Goal: Information Seeking & Learning: Learn about a topic

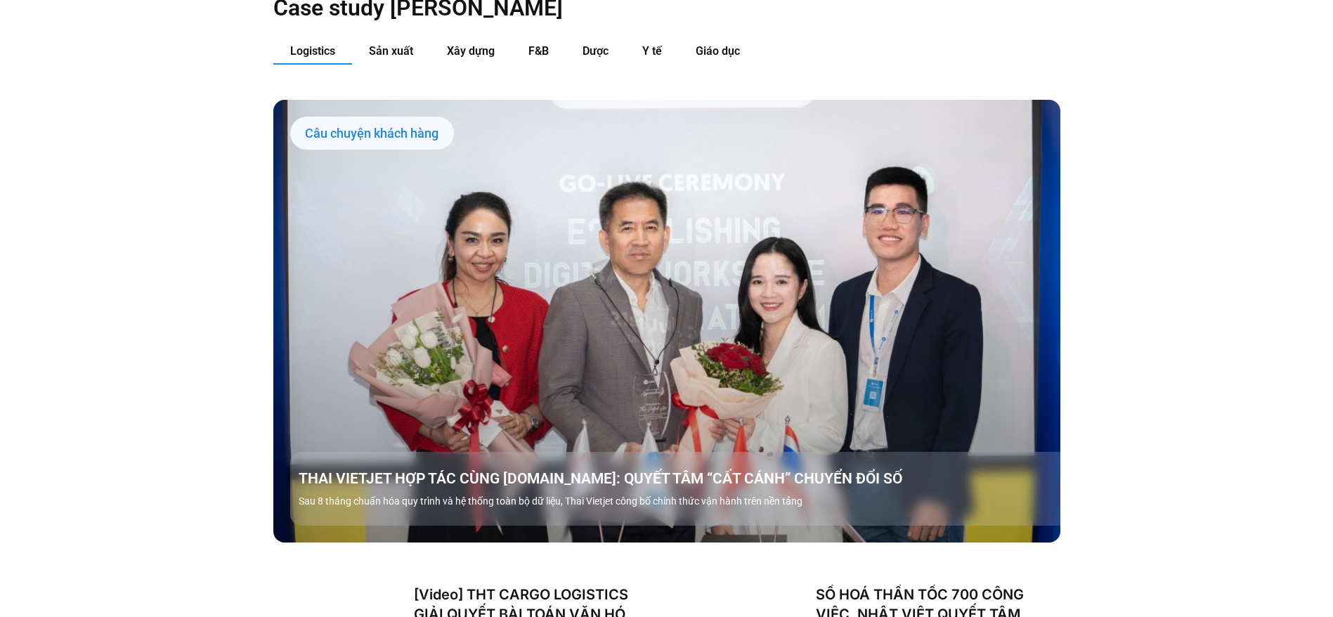
scroll to position [1714, 0]
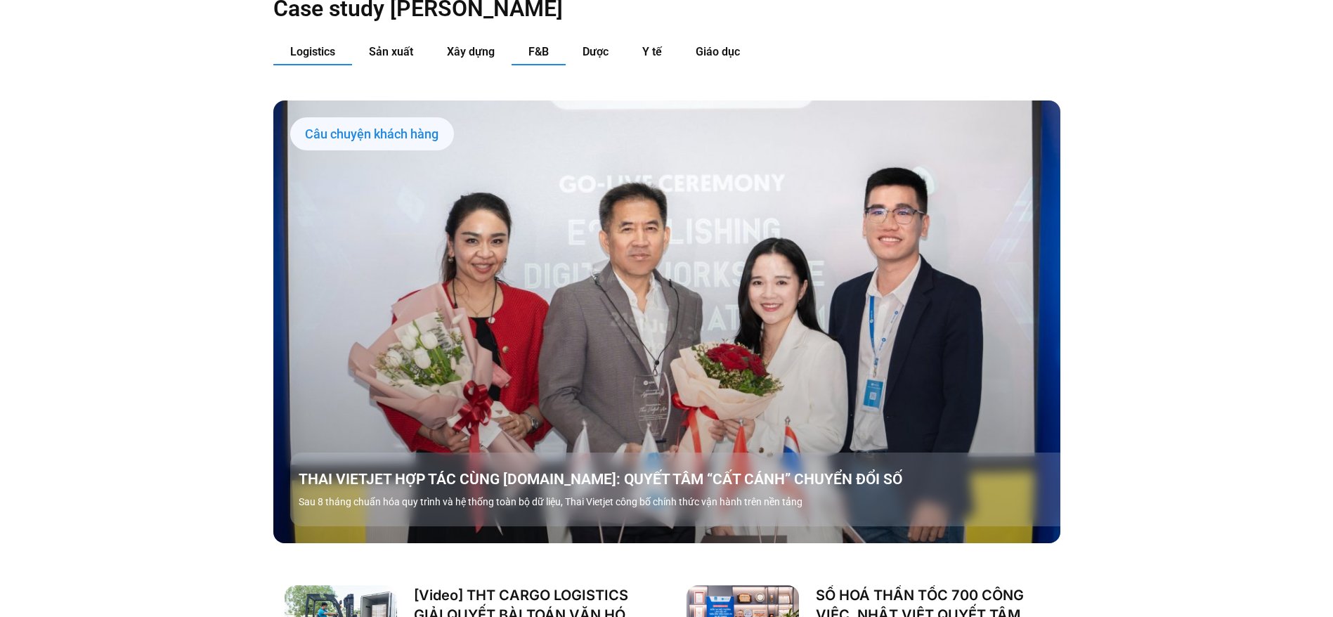
click at [534, 45] on span "F&B" at bounding box center [539, 51] width 20 height 13
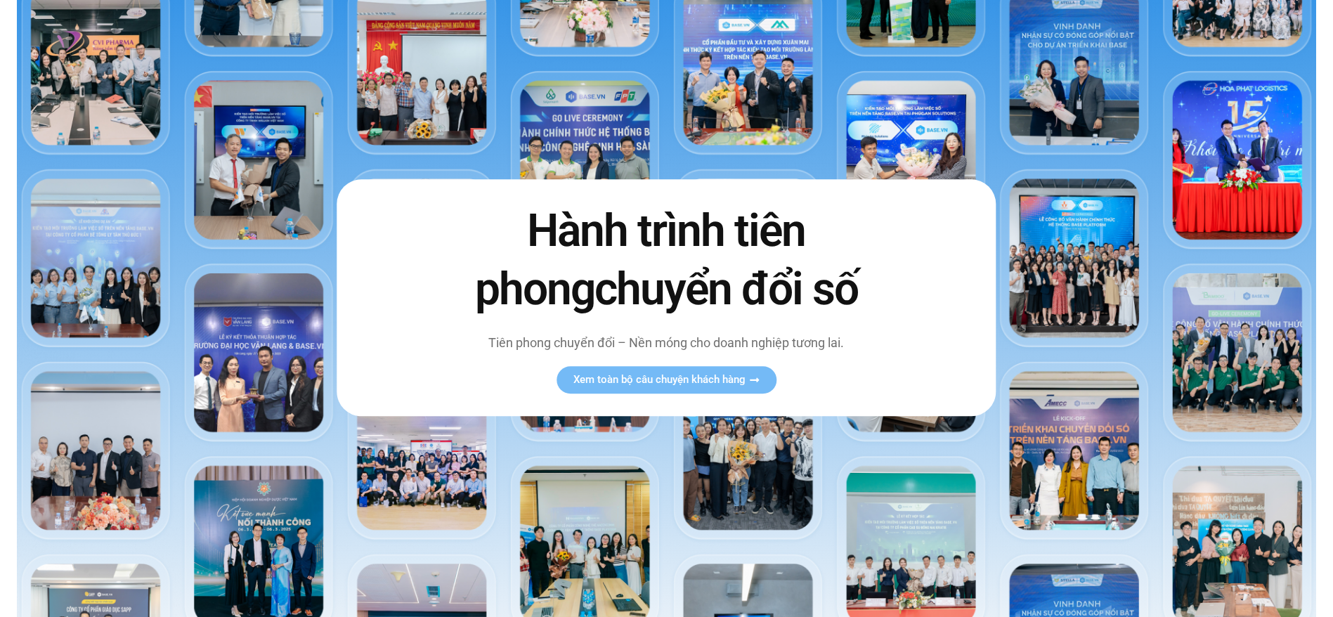
scroll to position [0, 0]
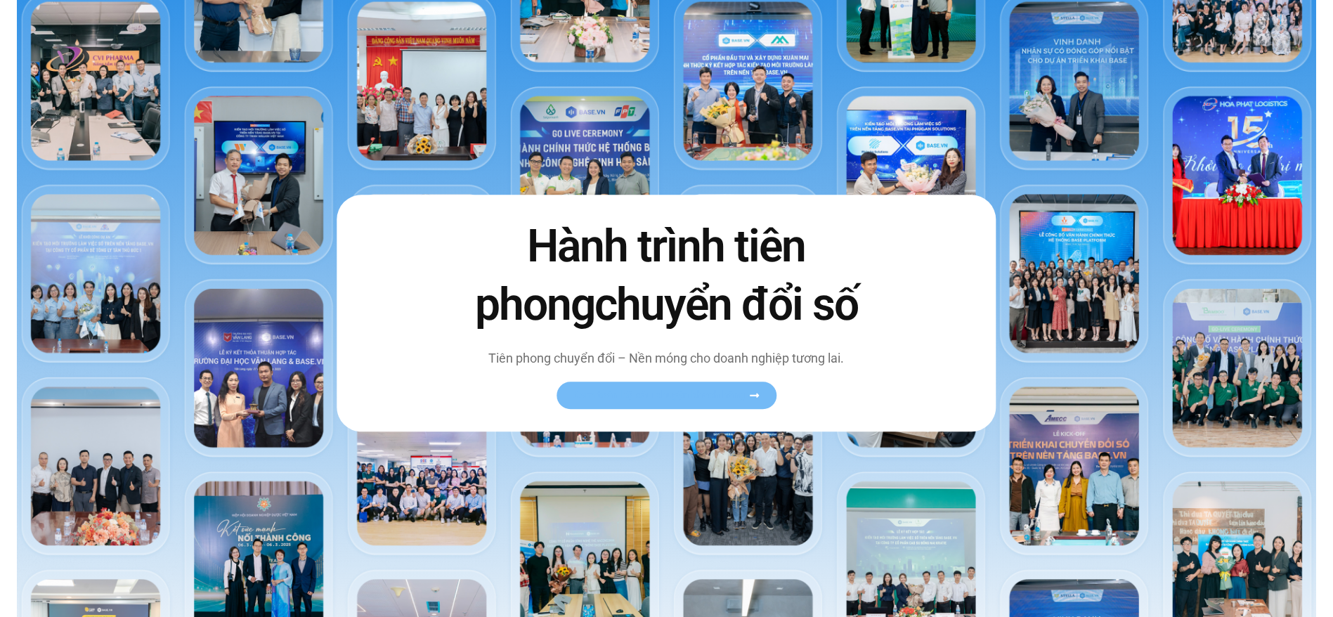
click at [712, 384] on link "Xem toàn bộ câu chuyện khách hàng" at bounding box center [667, 395] width 220 height 27
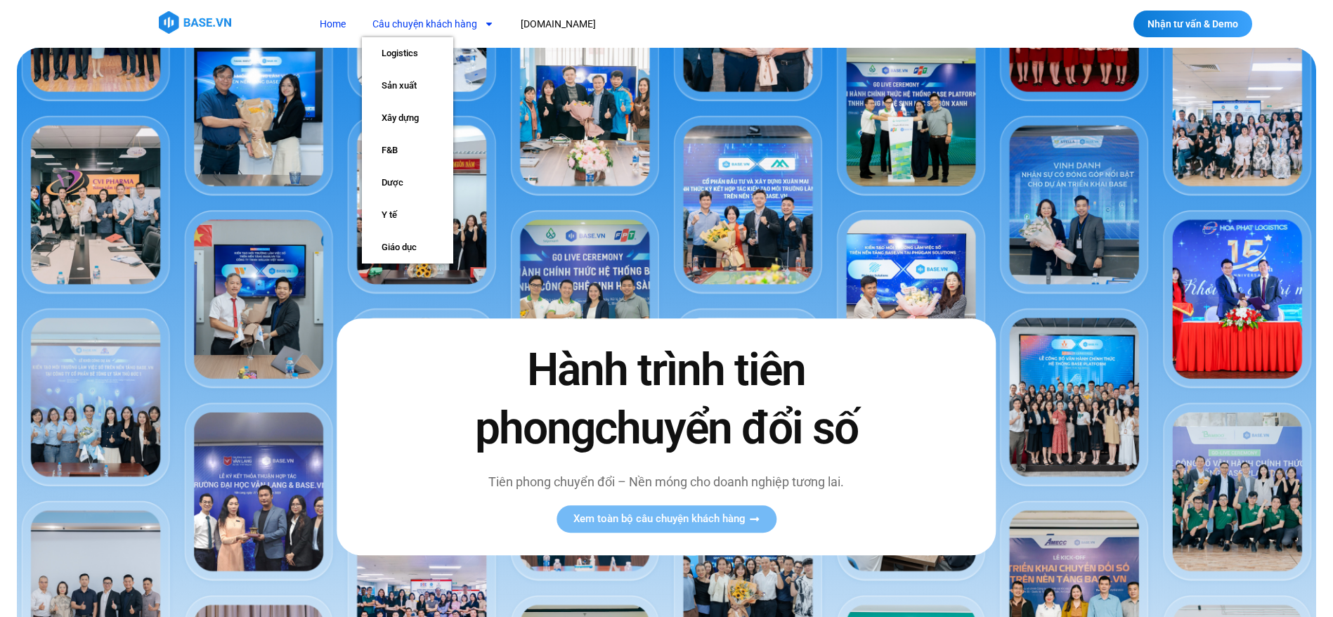
click at [465, 16] on link "Câu chuyện khách hàng" at bounding box center [433, 24] width 143 height 26
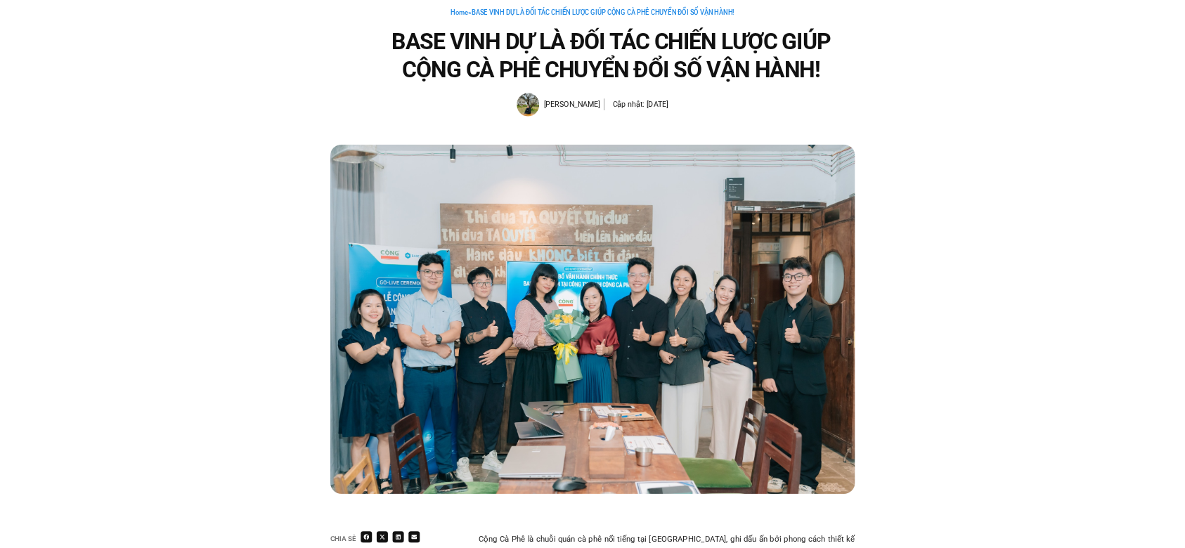
scroll to position [95, 0]
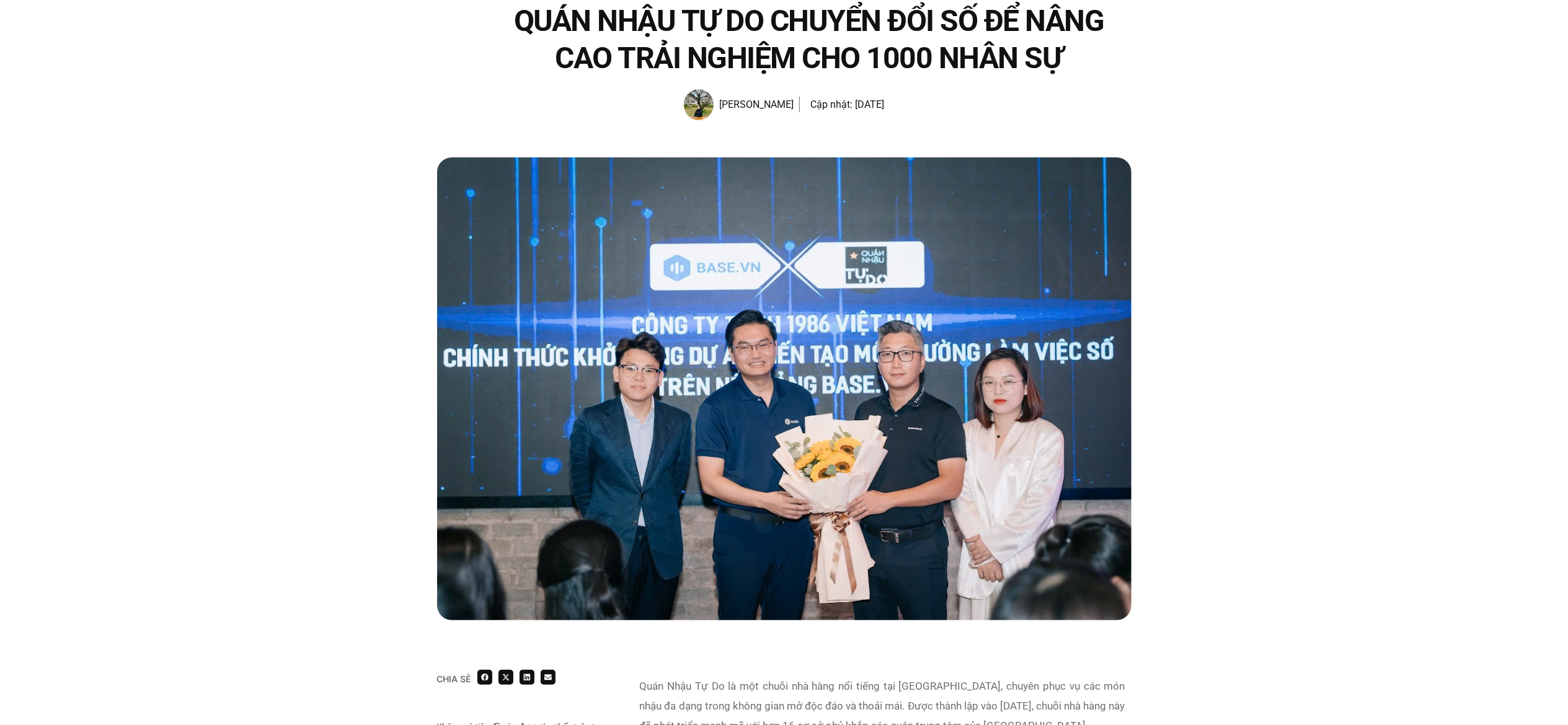
scroll to position [112, 0]
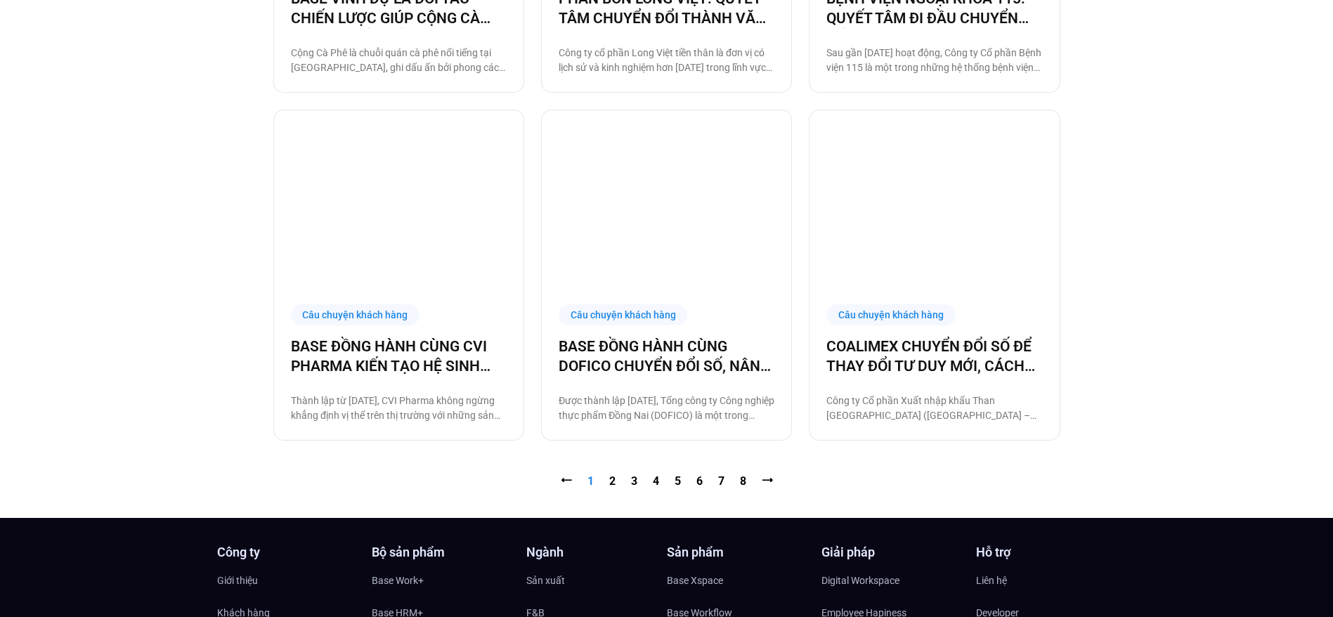
scroll to position [1420, 0]
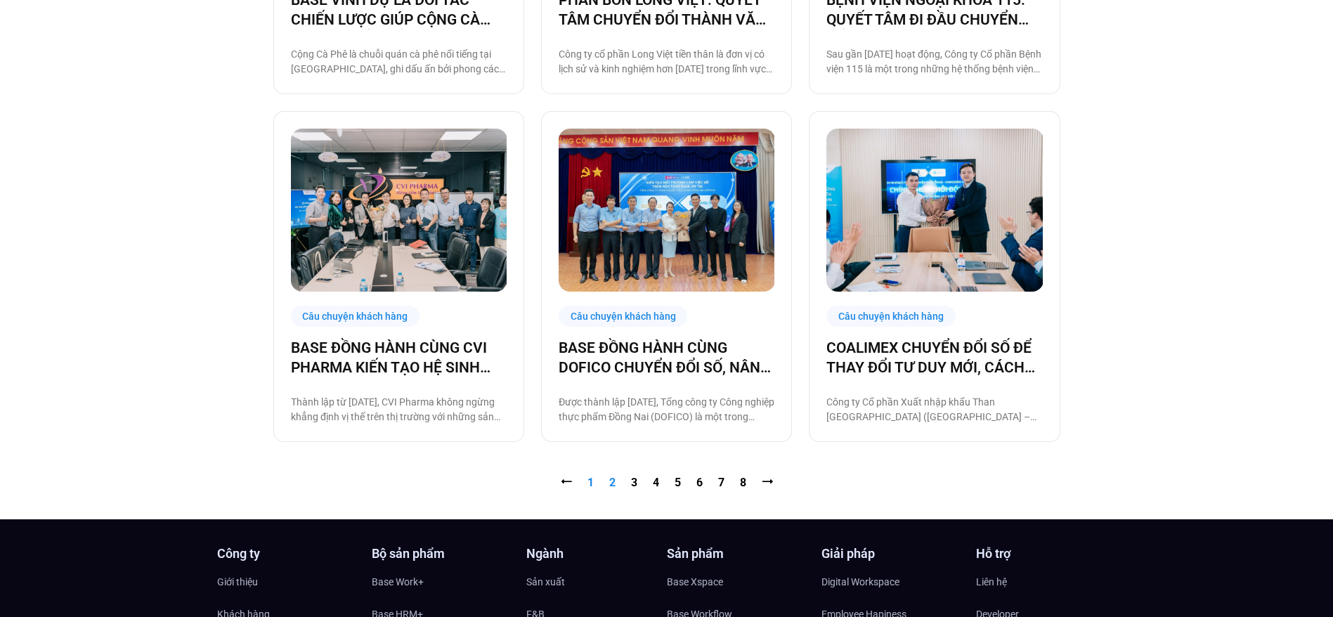
click at [612, 479] on link "Trang 2" at bounding box center [612, 482] width 6 height 13
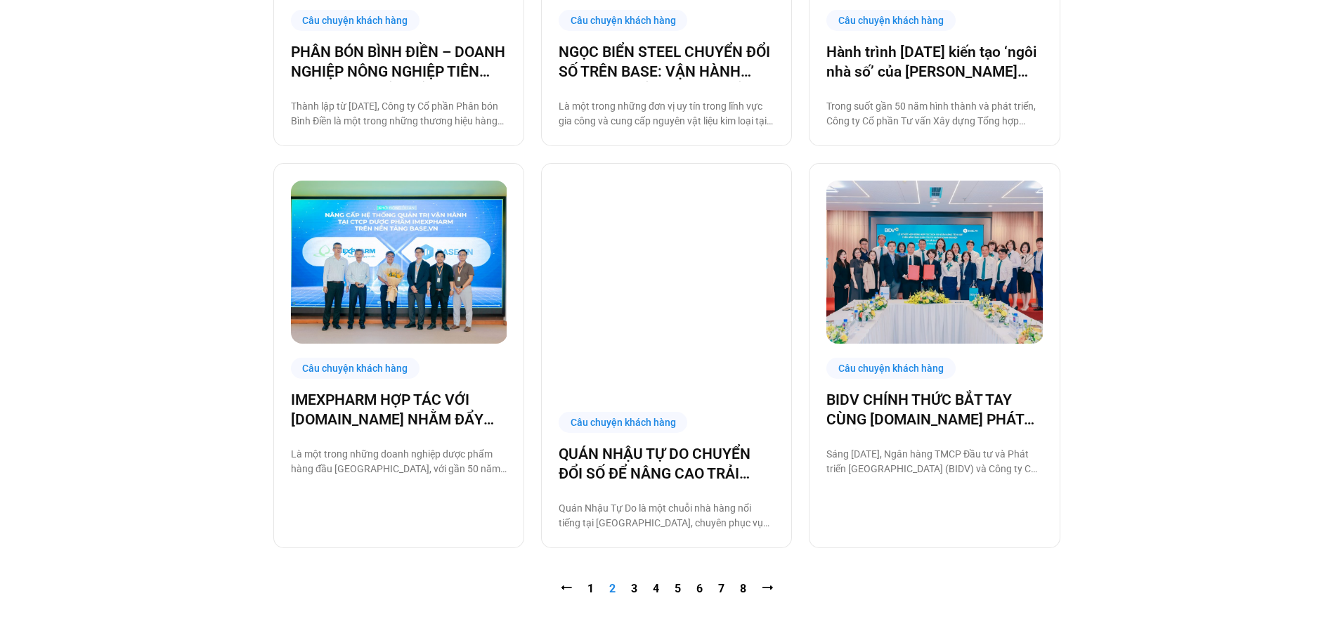
scroll to position [1371, 0]
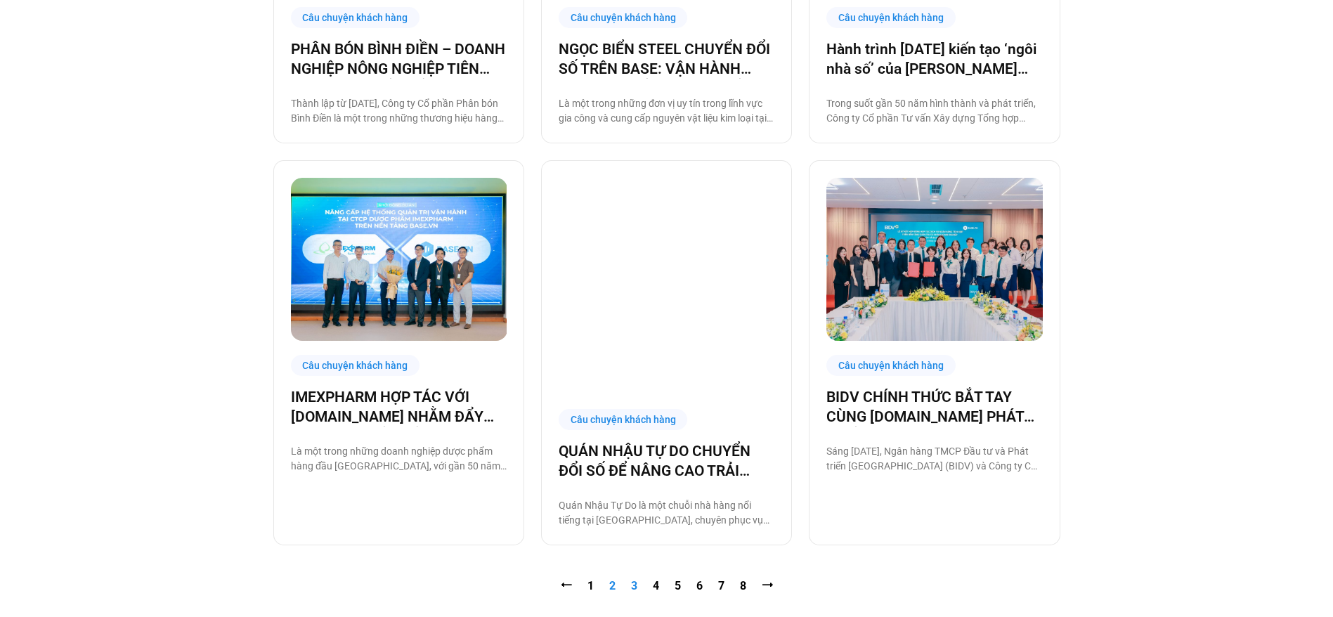
click at [635, 579] on link "Trang 3" at bounding box center [634, 585] width 6 height 13
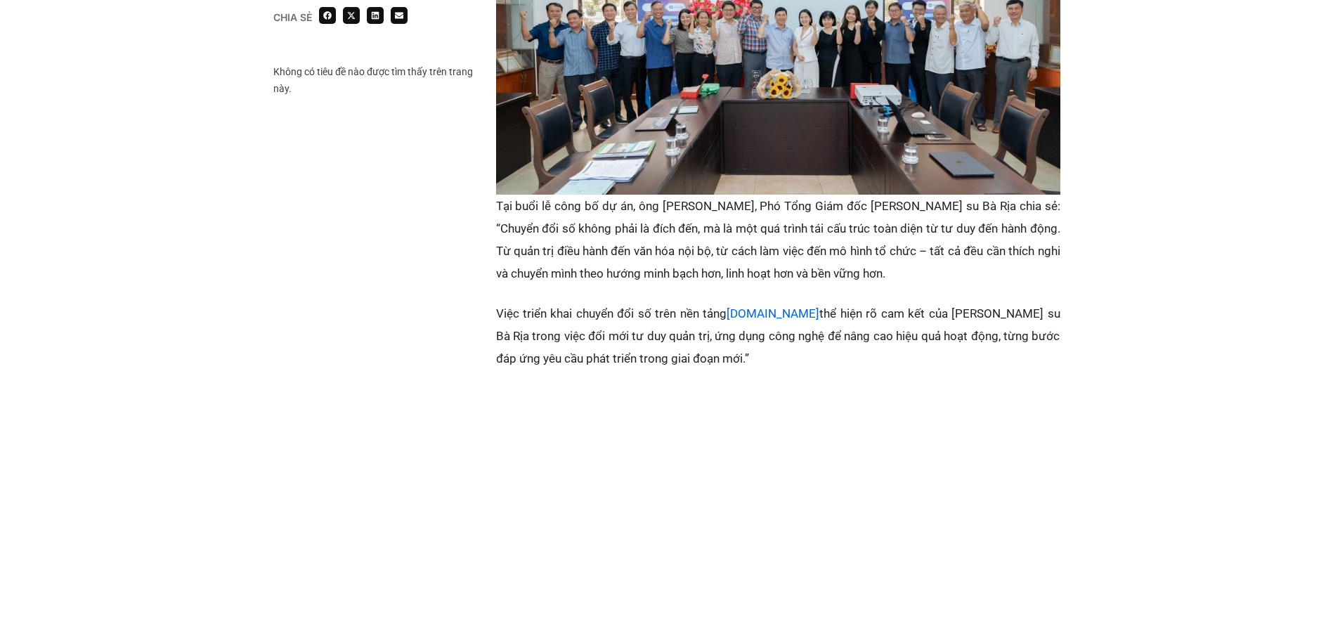
scroll to position [2109, 0]
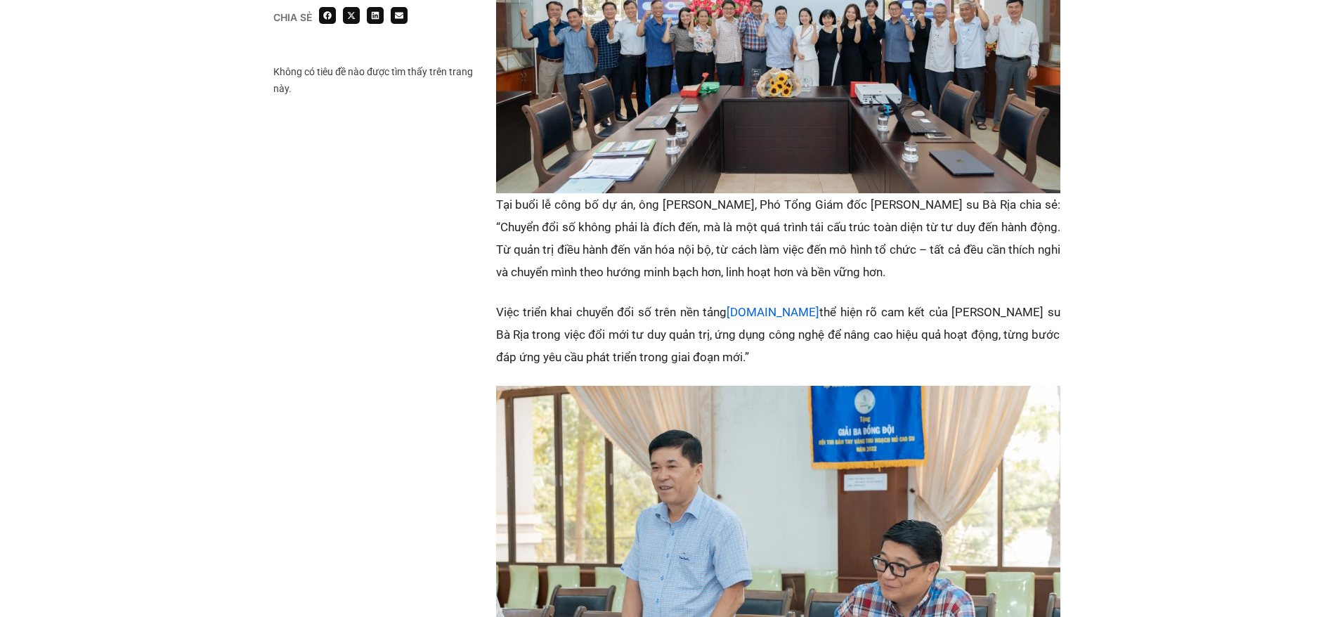
drag, startPoint x: 174, startPoint y: -68, endPoint x: 1042, endPoint y: 120, distance: 888.3
click at [261, 0] on html "Home Câu chuyện khách hàng Logistics Sản xuất Xây dựng F&B Dược Y tế Giáo dục B…" at bounding box center [666, 266] width 1333 height 4751
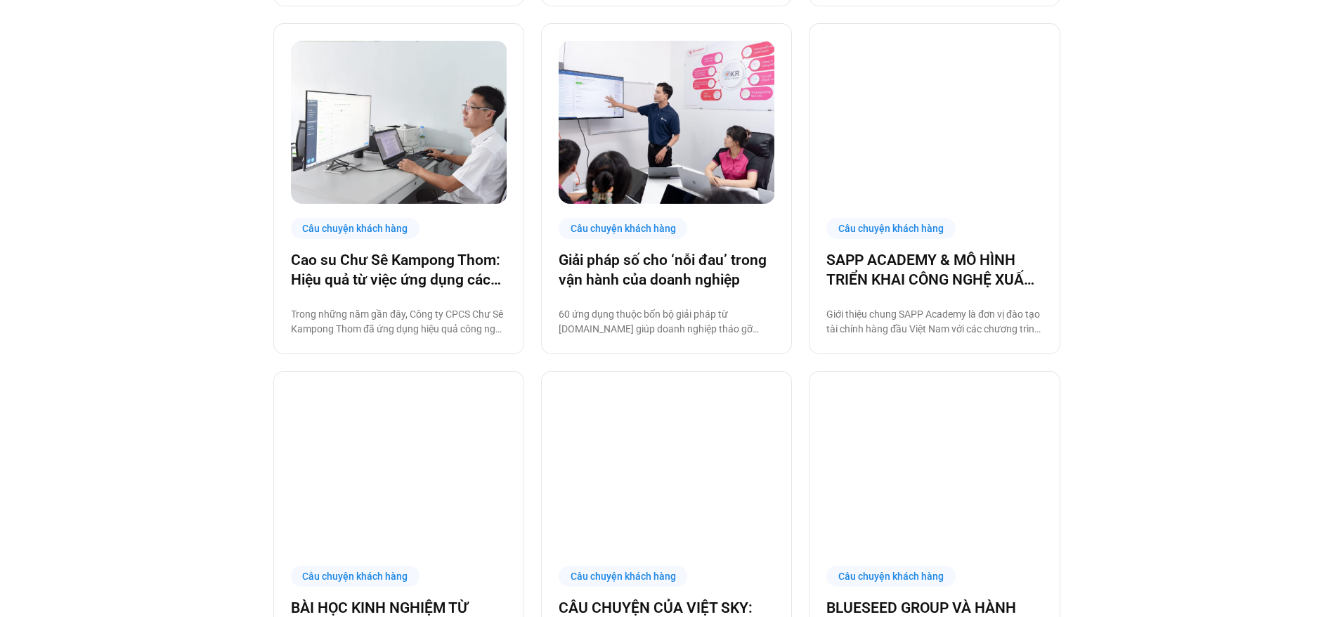
scroll to position [1371, 0]
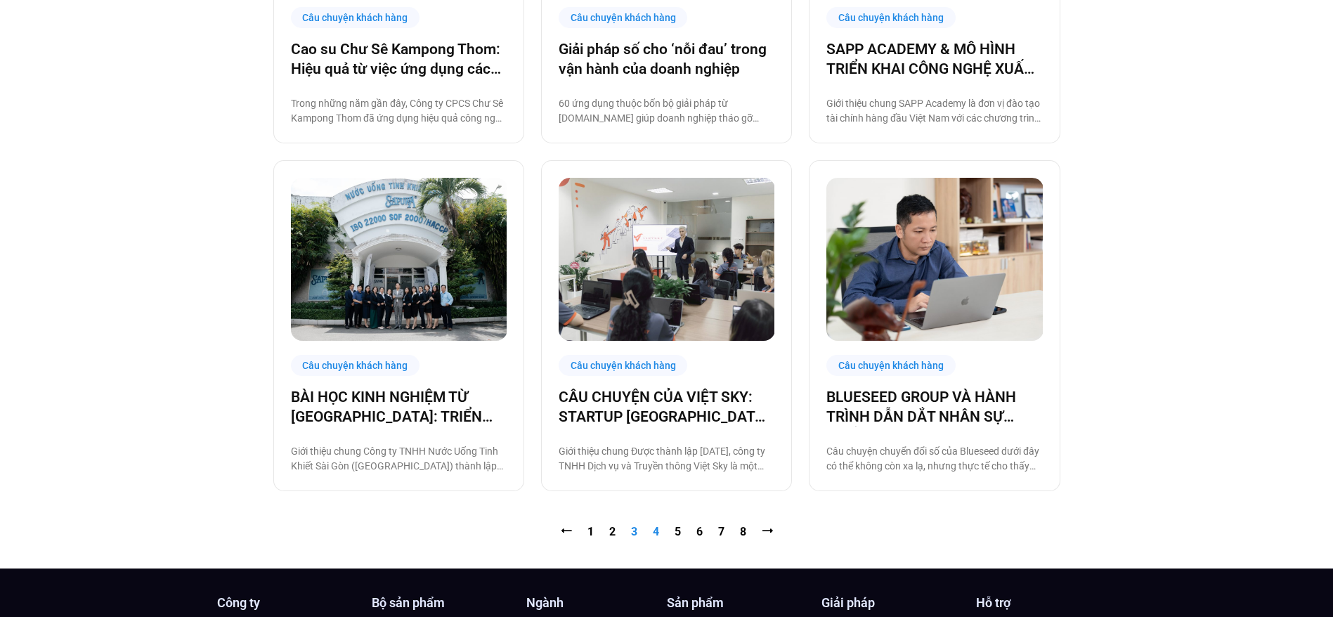
click at [655, 531] on link "Trang 4" at bounding box center [656, 531] width 6 height 13
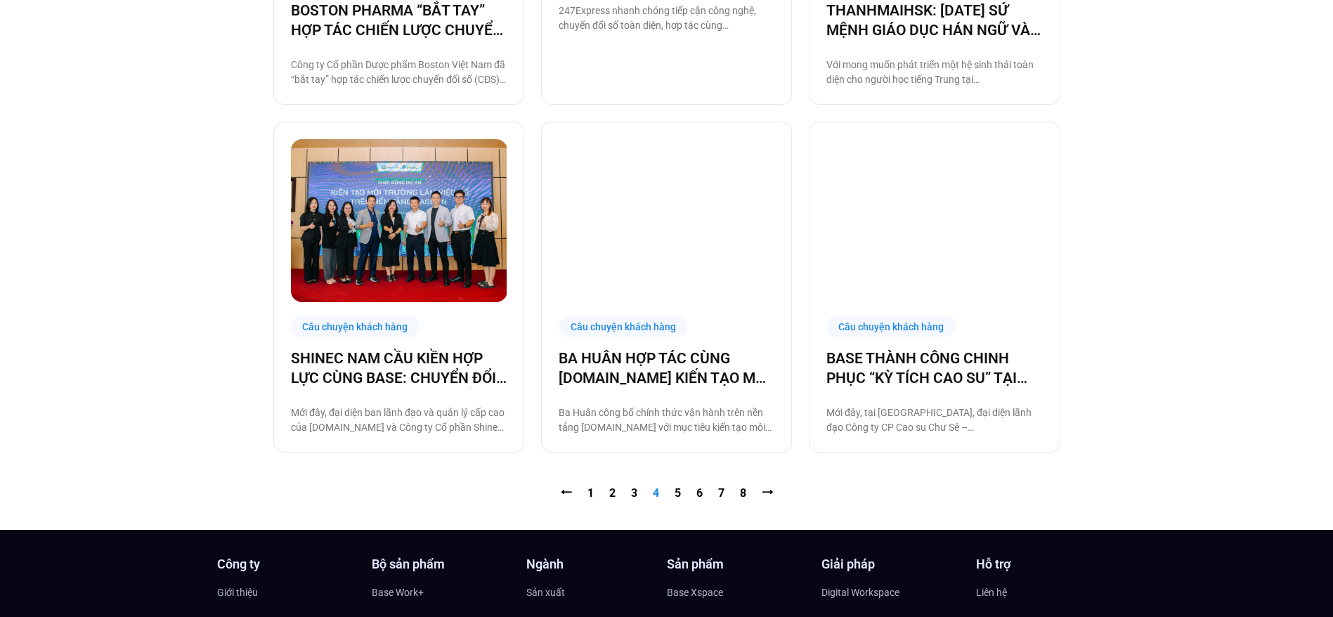
scroll to position [1687, 0]
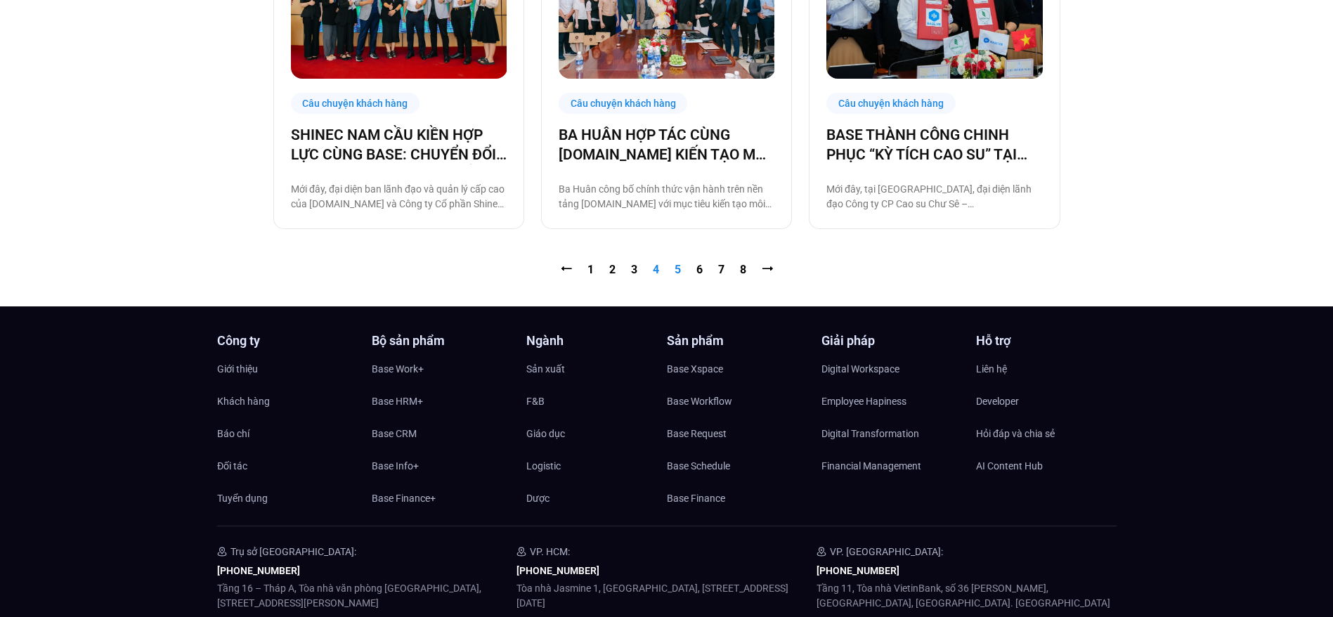
click at [676, 263] on link "Trang 5" at bounding box center [678, 269] width 6 height 13
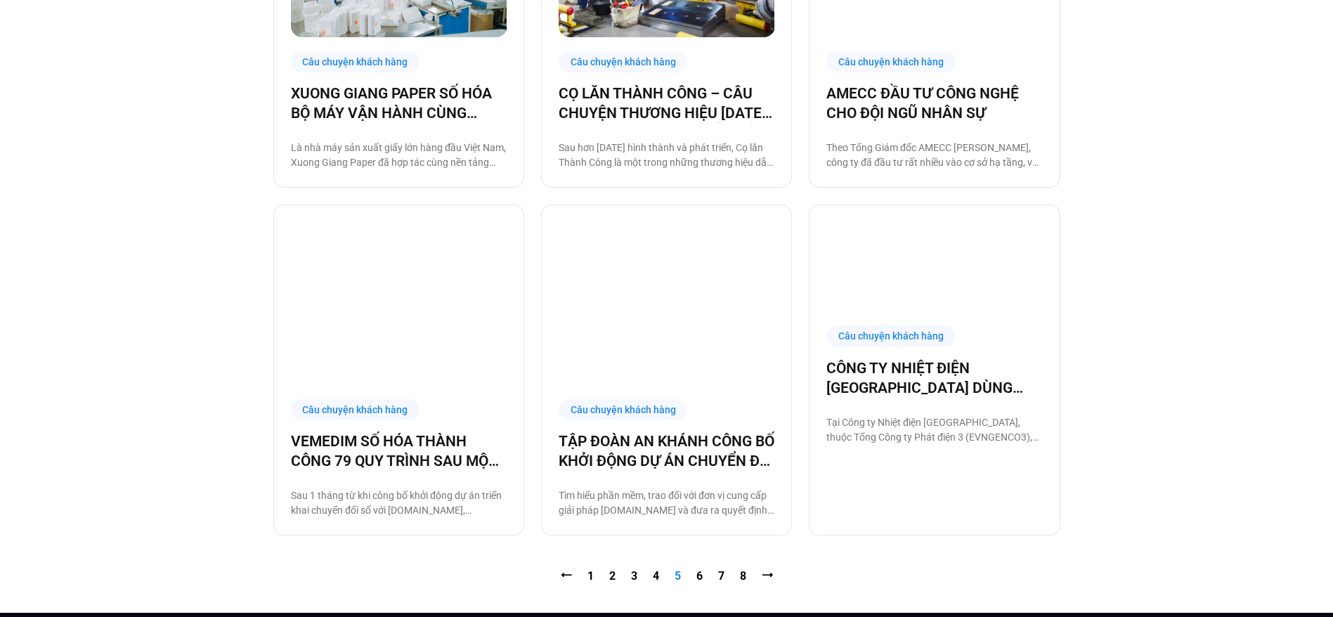
scroll to position [1476, 0]
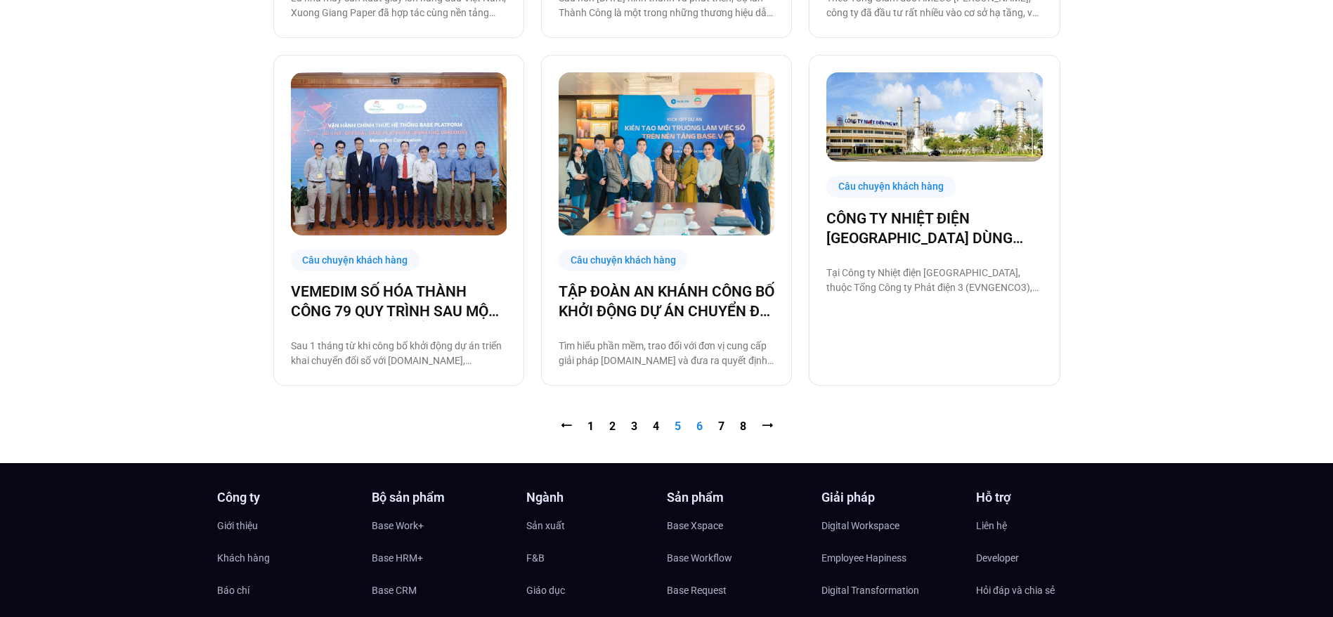
click at [697, 424] on link "Trang 6" at bounding box center [700, 426] width 6 height 13
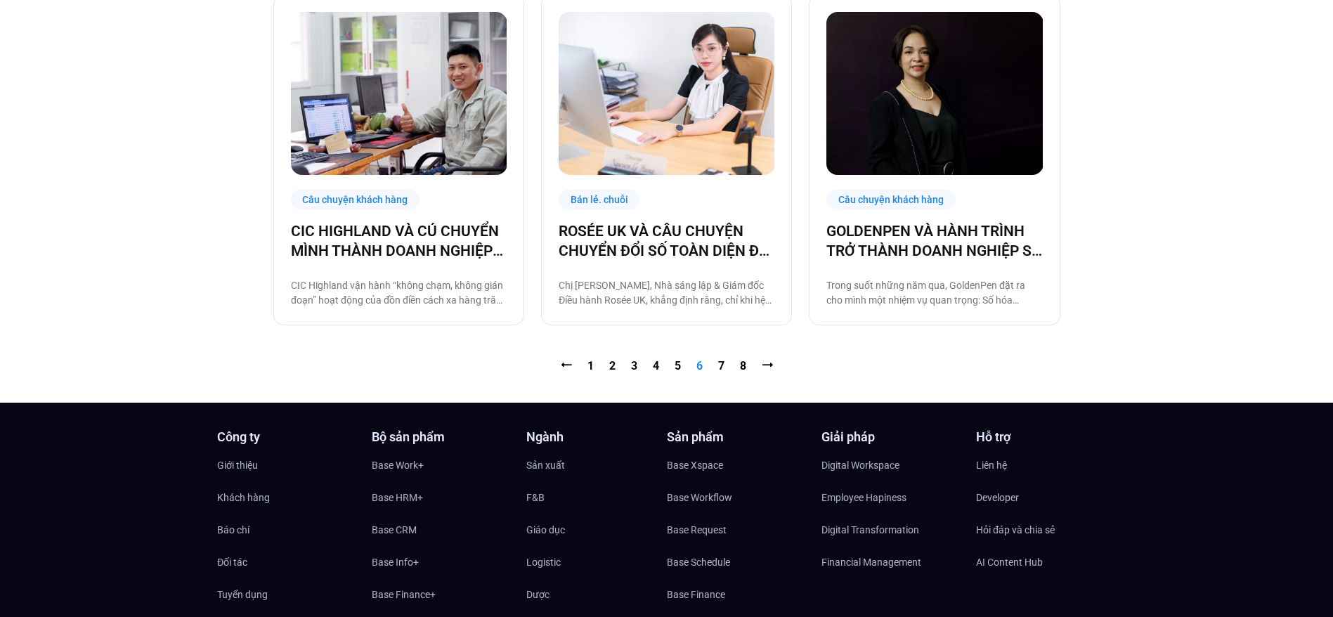
scroll to position [1537, 0]
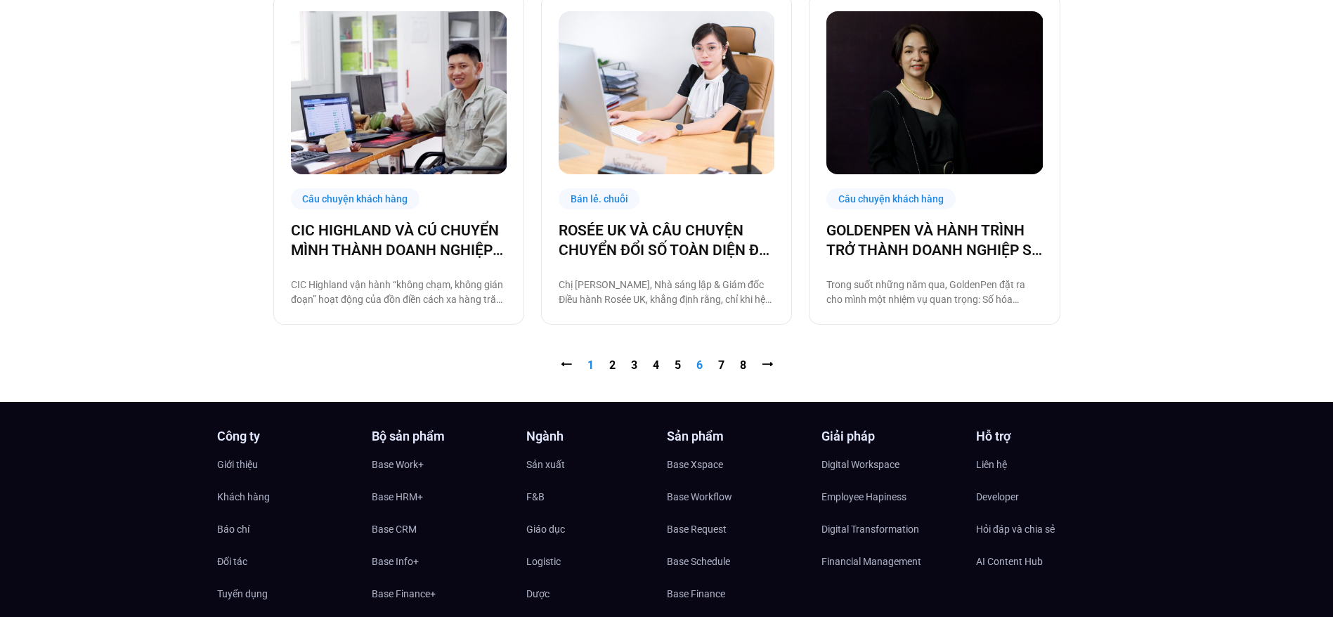
click at [588, 365] on link "Trang 1" at bounding box center [591, 364] width 6 height 13
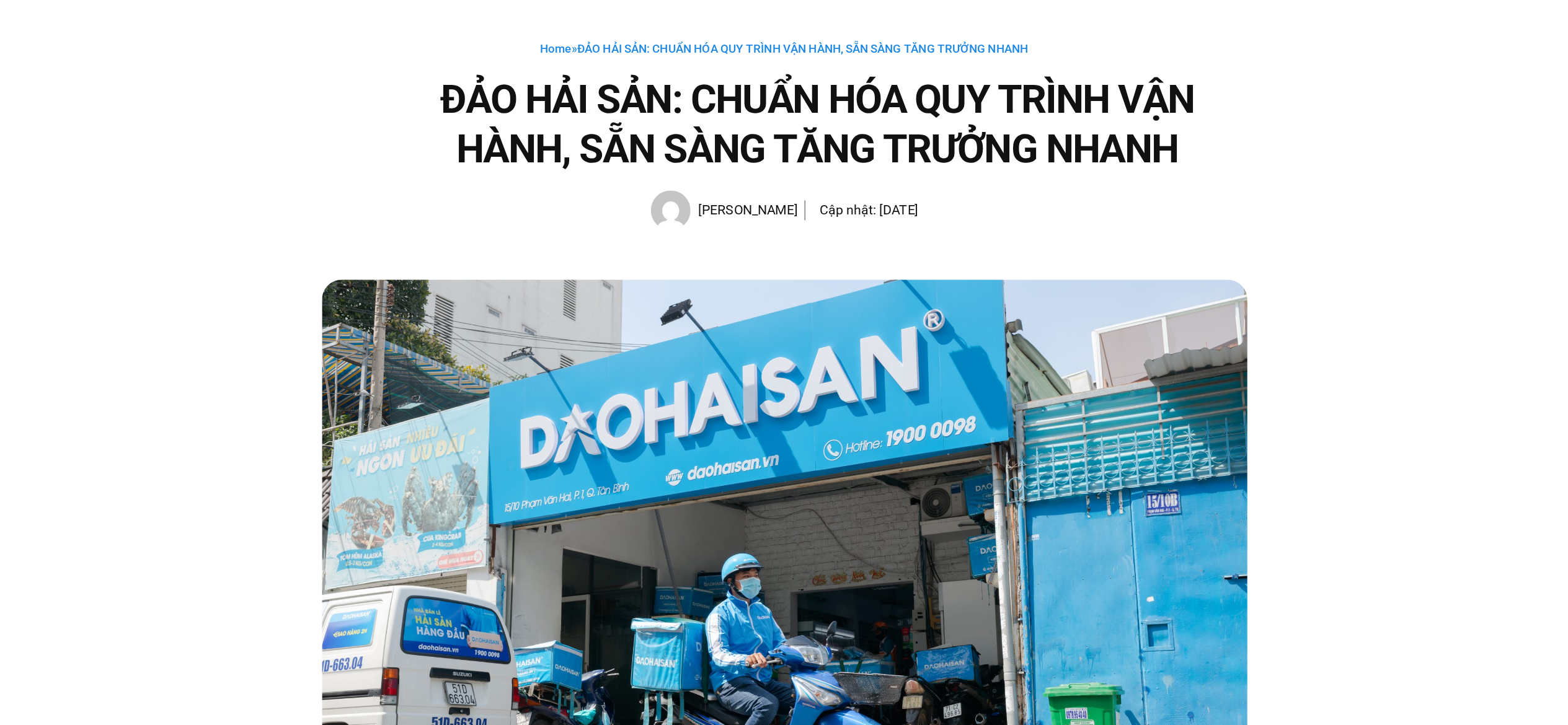
scroll to position [63, 0]
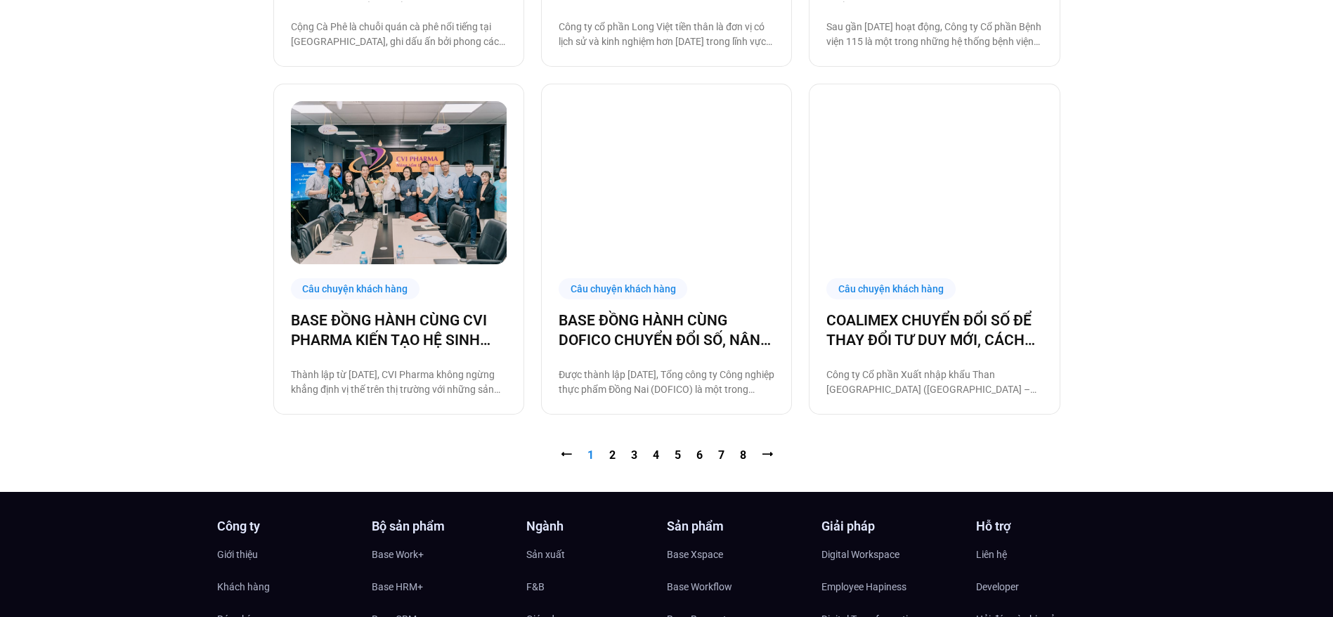
scroll to position [1449, 0]
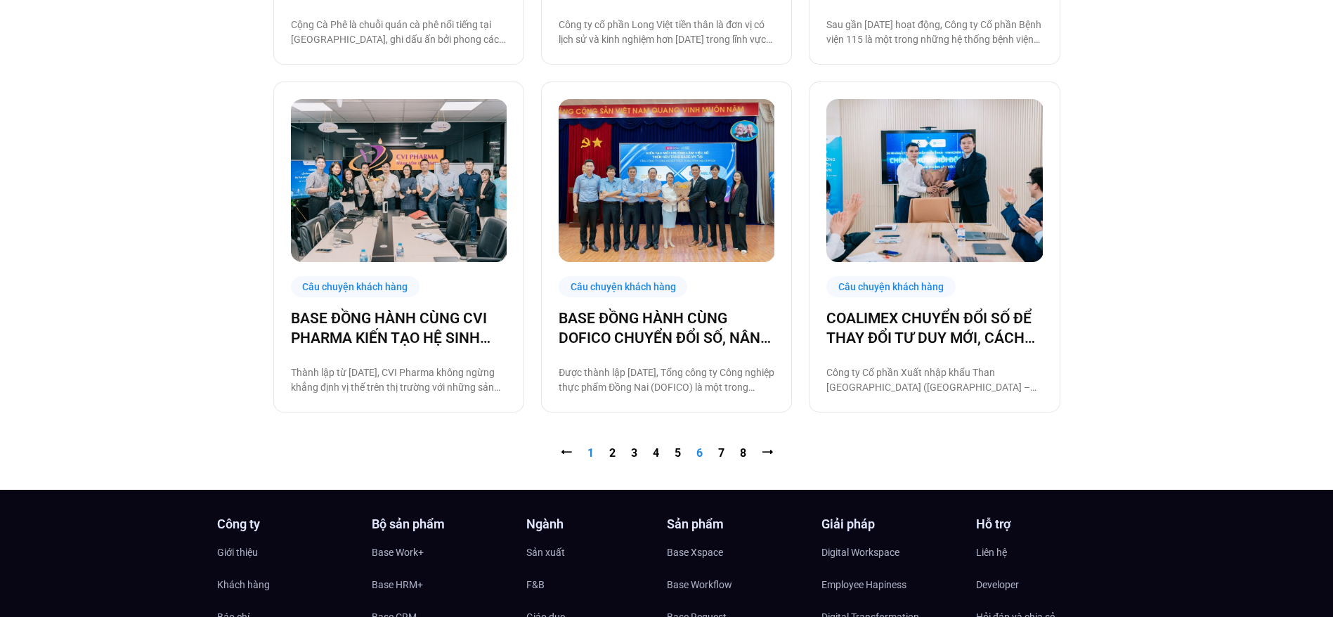
click at [700, 454] on link "Trang 6" at bounding box center [700, 452] width 6 height 13
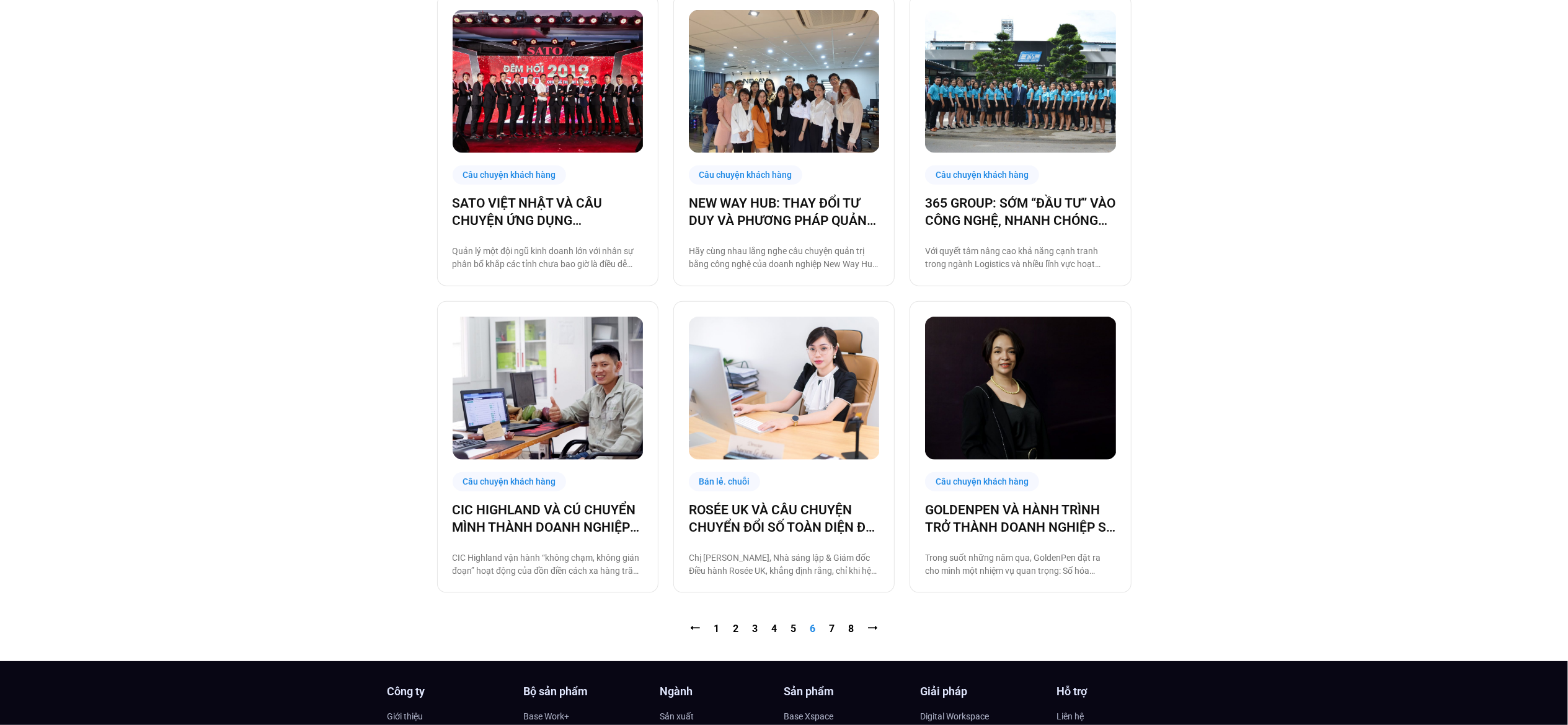
scroll to position [1188, 0]
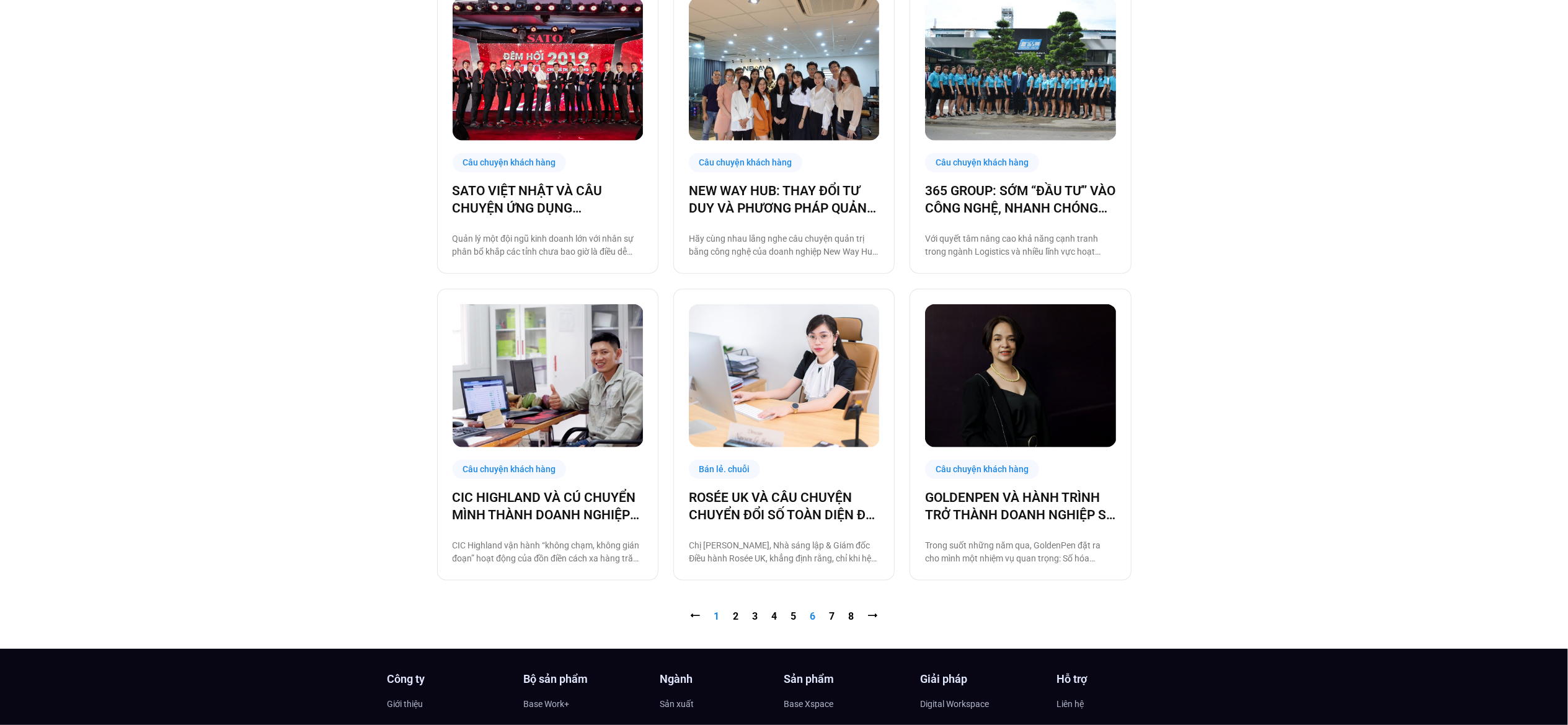
click at [714, 543] on link "Trang 1" at bounding box center [717, 616] width 5 height 11
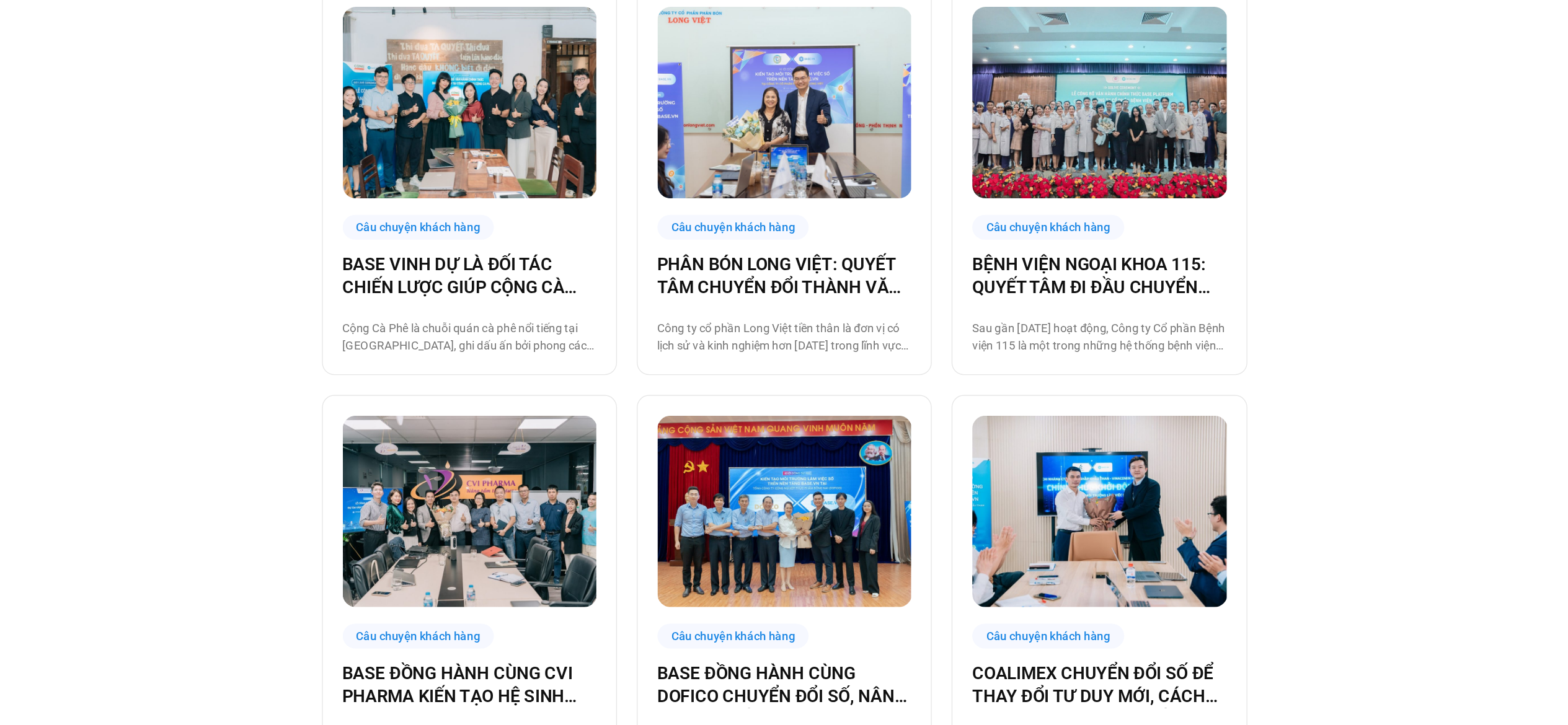
scroll to position [682, 0]
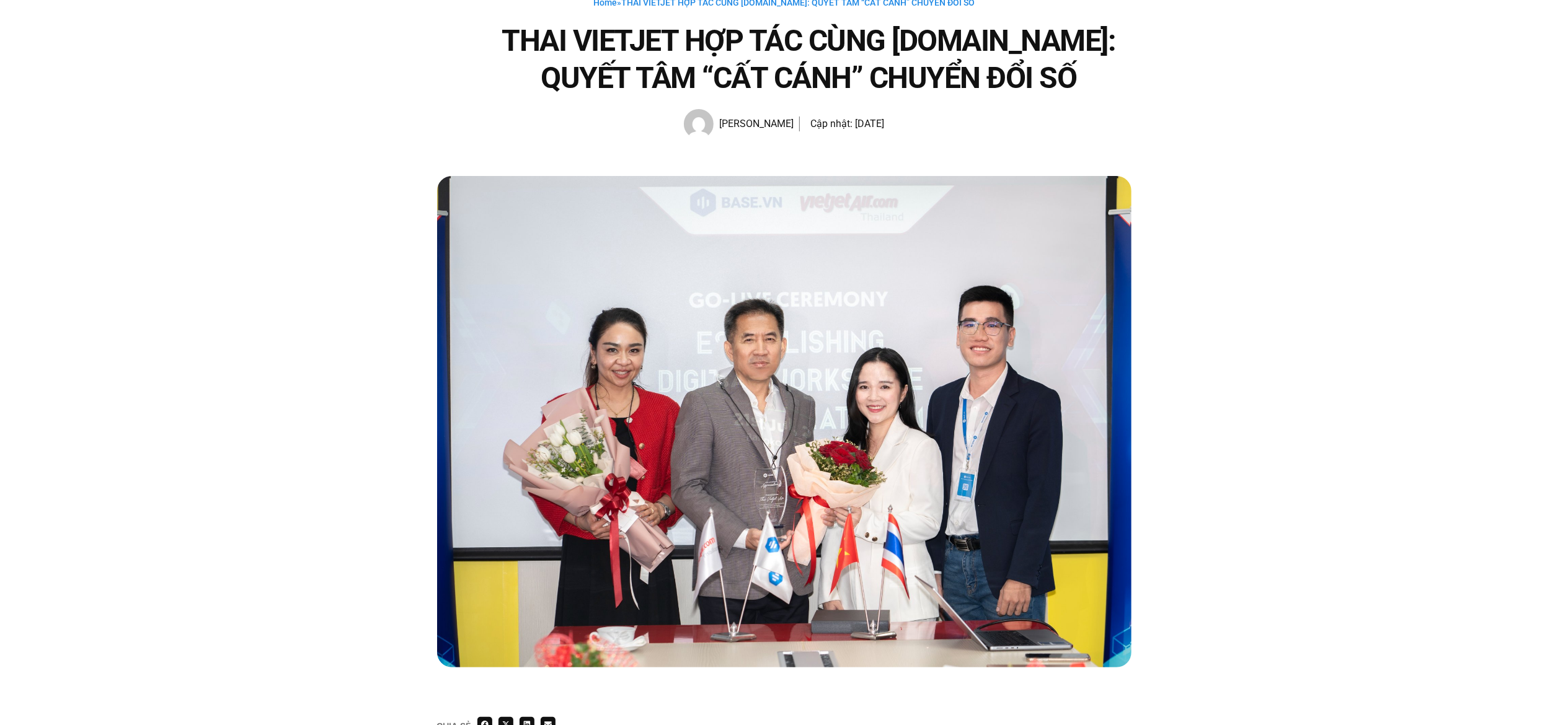
scroll to position [224, 0]
